Goal: Check status: Check status

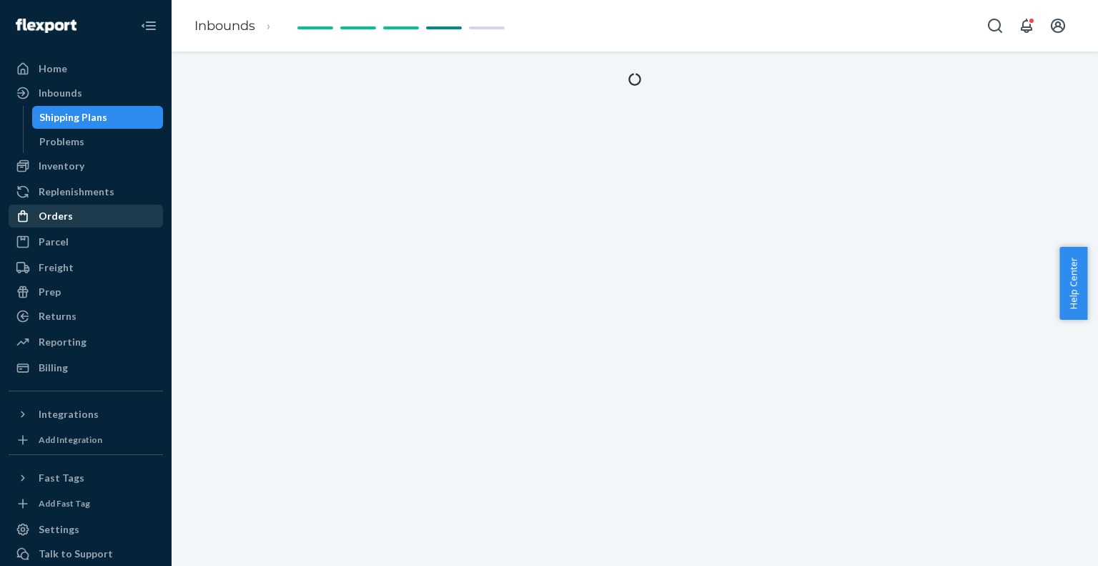
click at [72, 215] on div "Orders" at bounding box center [86, 216] width 152 height 20
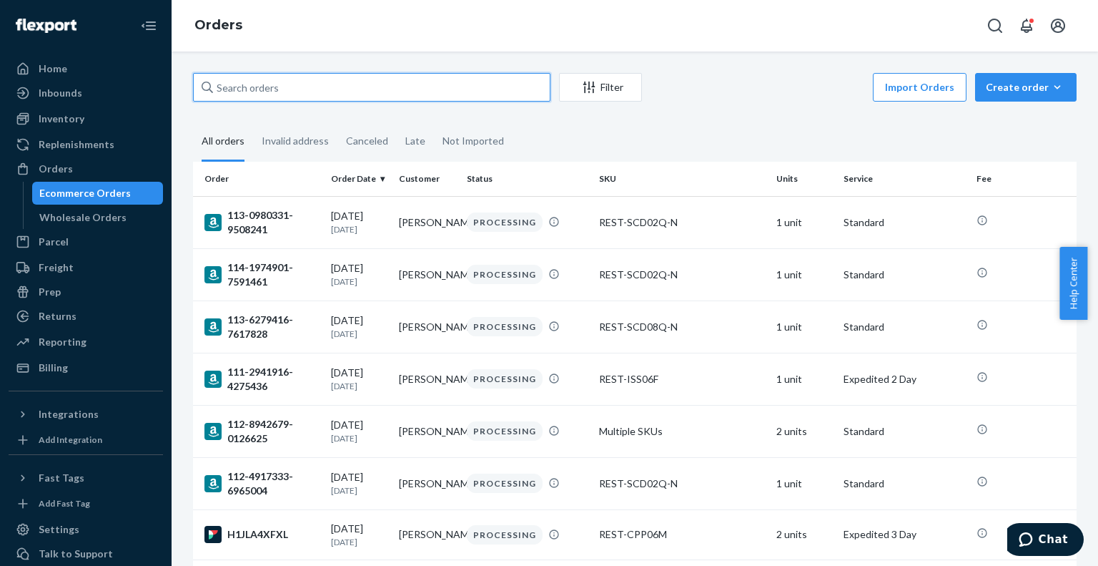
click at [297, 91] on input "text" at bounding box center [372, 87] width 358 height 29
paste input "US25337109"
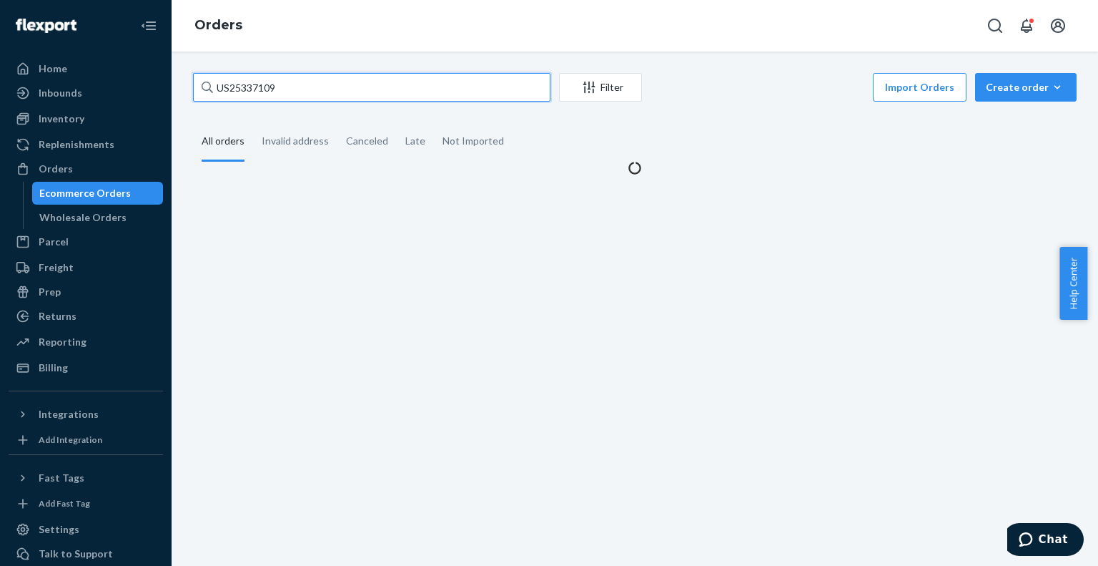
type input "US25337109"
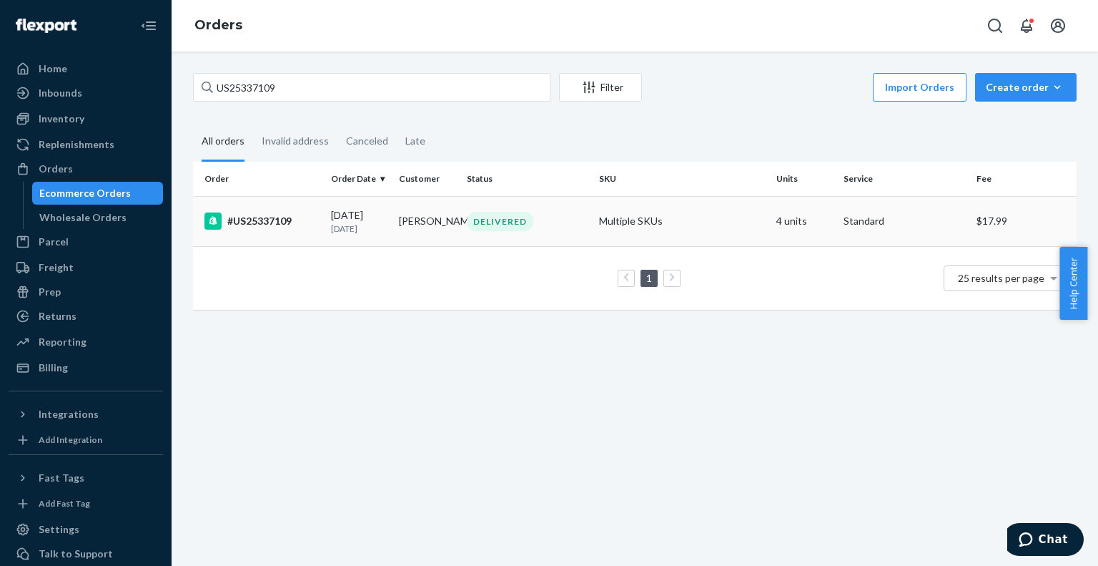
click at [332, 228] on p "9 days ago" at bounding box center [359, 228] width 56 height 12
click at [308, 223] on div "#US25337109" at bounding box center [262, 220] width 115 height 17
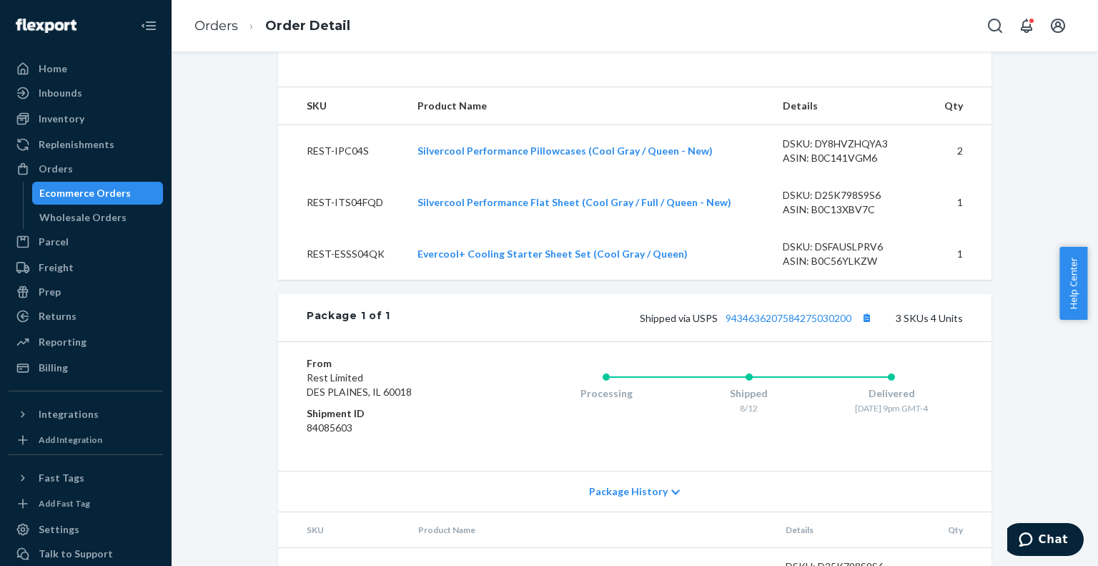
scroll to position [485, 0]
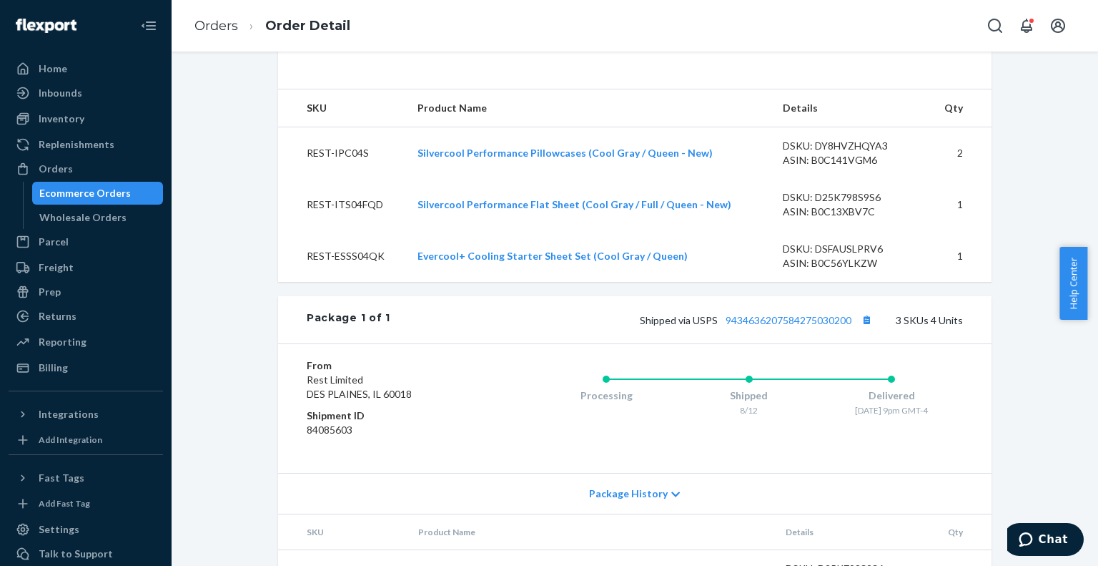
click at [810, 343] on div "Package 1 of 1 Shipped via USPS 9434636207584275030200 3 SKUs 4 Units" at bounding box center [635, 319] width 714 height 47
click at [789, 326] on link "9434636207584275030200" at bounding box center [789, 320] width 126 height 12
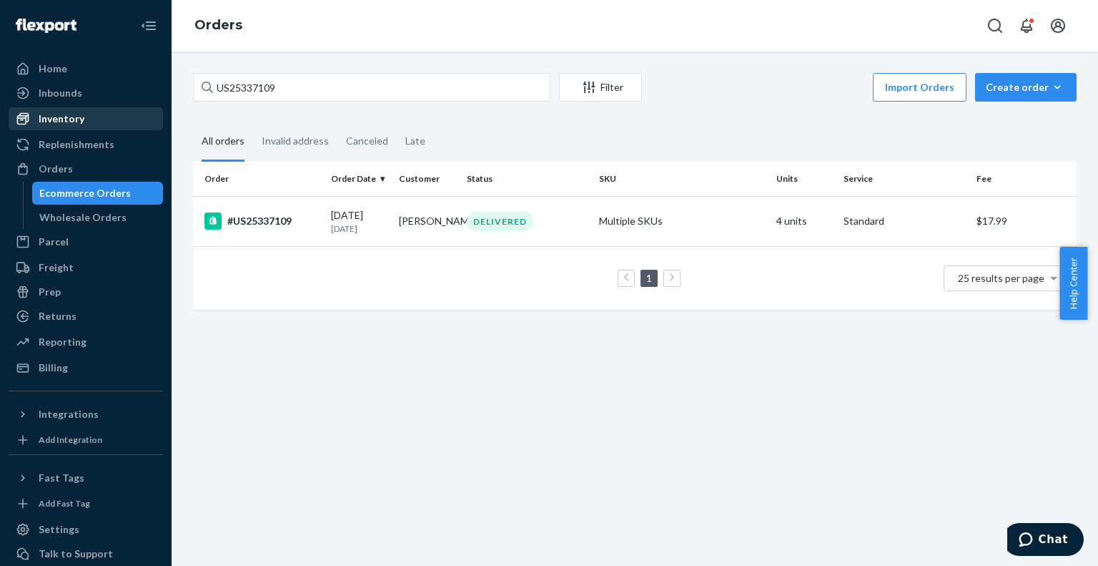
click at [73, 113] on div "Inventory" at bounding box center [62, 119] width 46 height 14
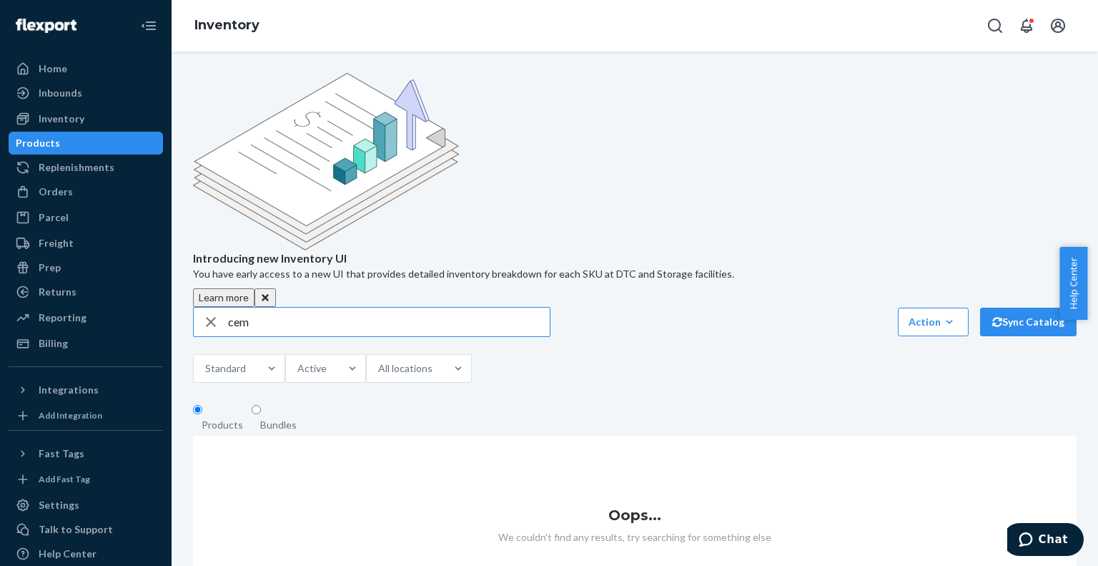
type input "cem"
click at [275, 308] on input "cem" at bounding box center [389, 322] width 322 height 29
